Goal: Navigation & Orientation: Go to known website

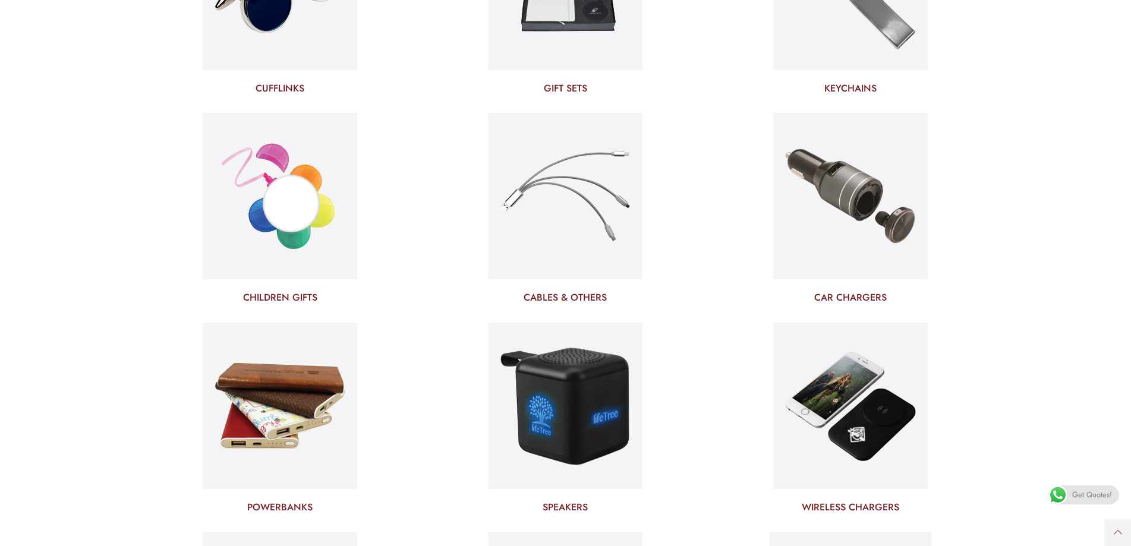
scroll to position [3802, 0]
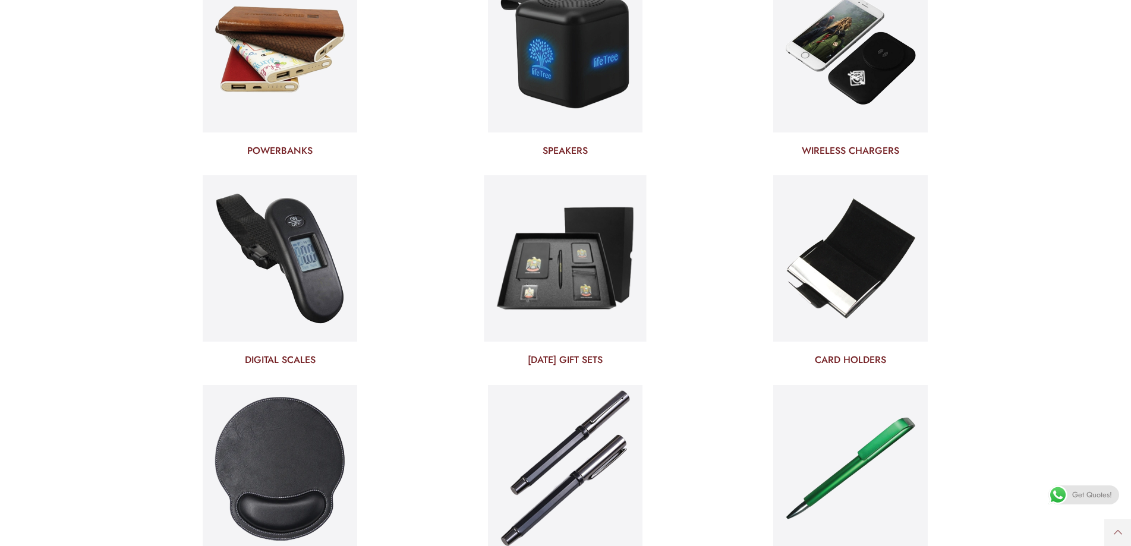
click at [591, 308] on img at bounding box center [565, 258] width 162 height 175
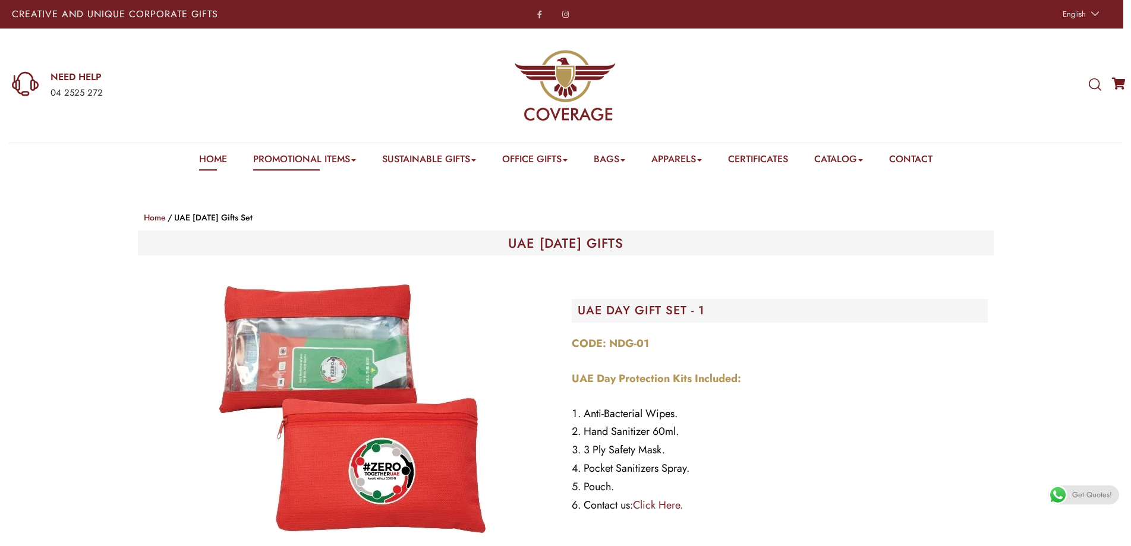
click at [203, 160] on link "Home" at bounding box center [213, 161] width 28 height 18
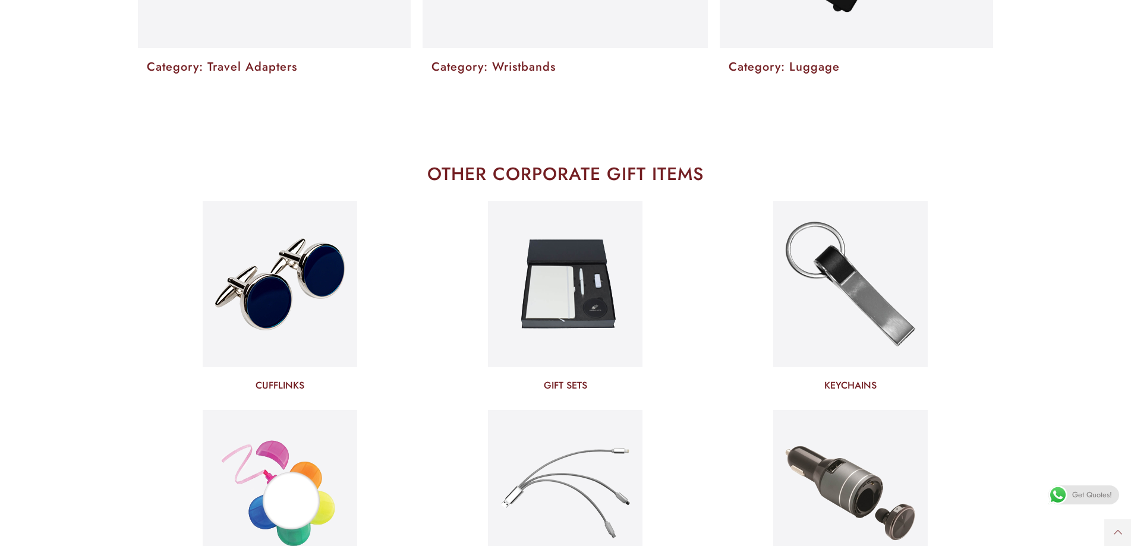
scroll to position [3089, 0]
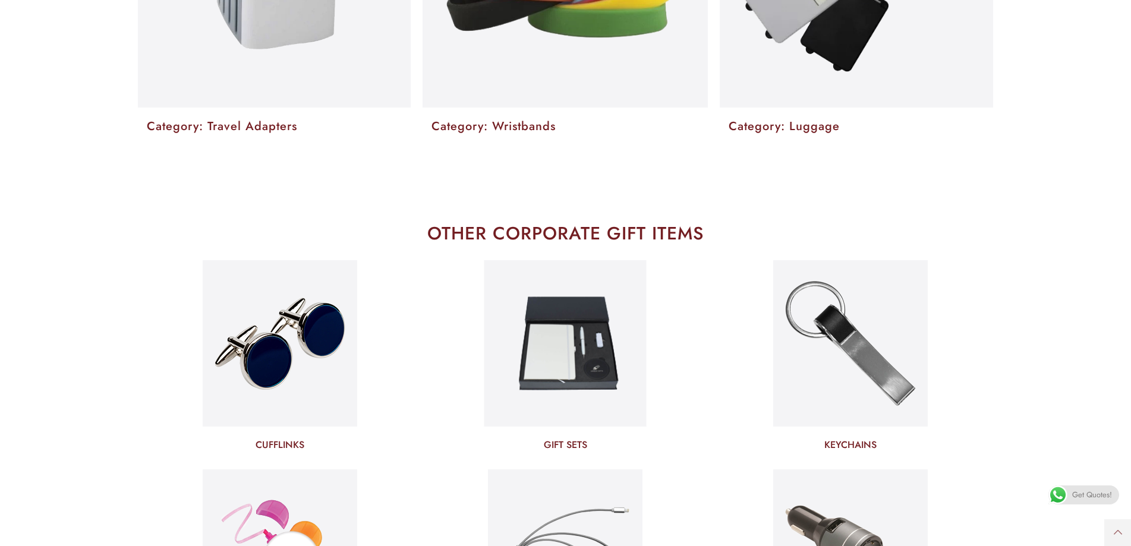
click at [595, 349] on img at bounding box center [565, 343] width 162 height 175
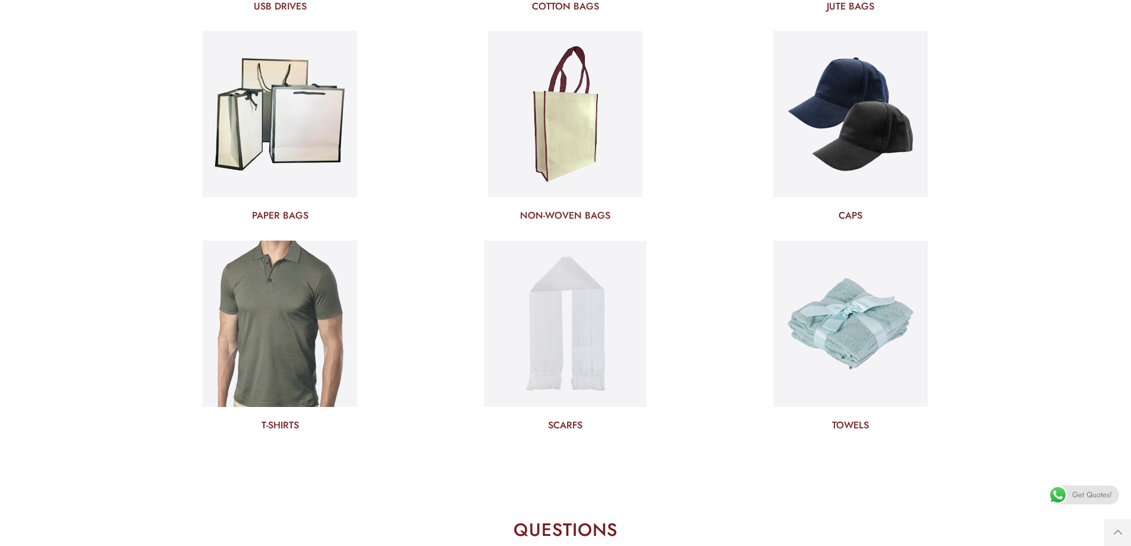
scroll to position [4456, 0]
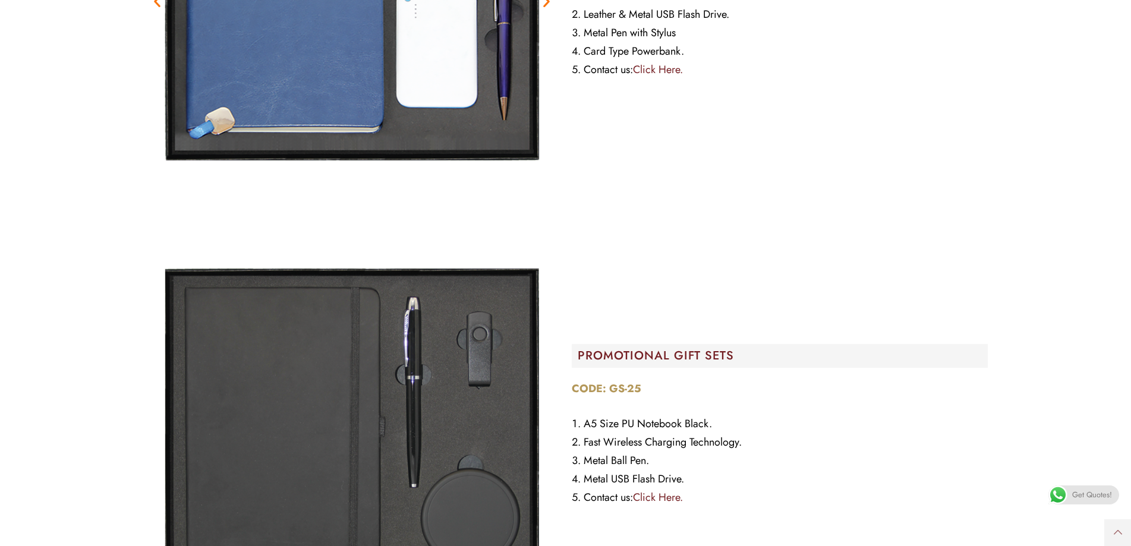
scroll to position [20084, 0]
